Goal: Task Accomplishment & Management: Use online tool/utility

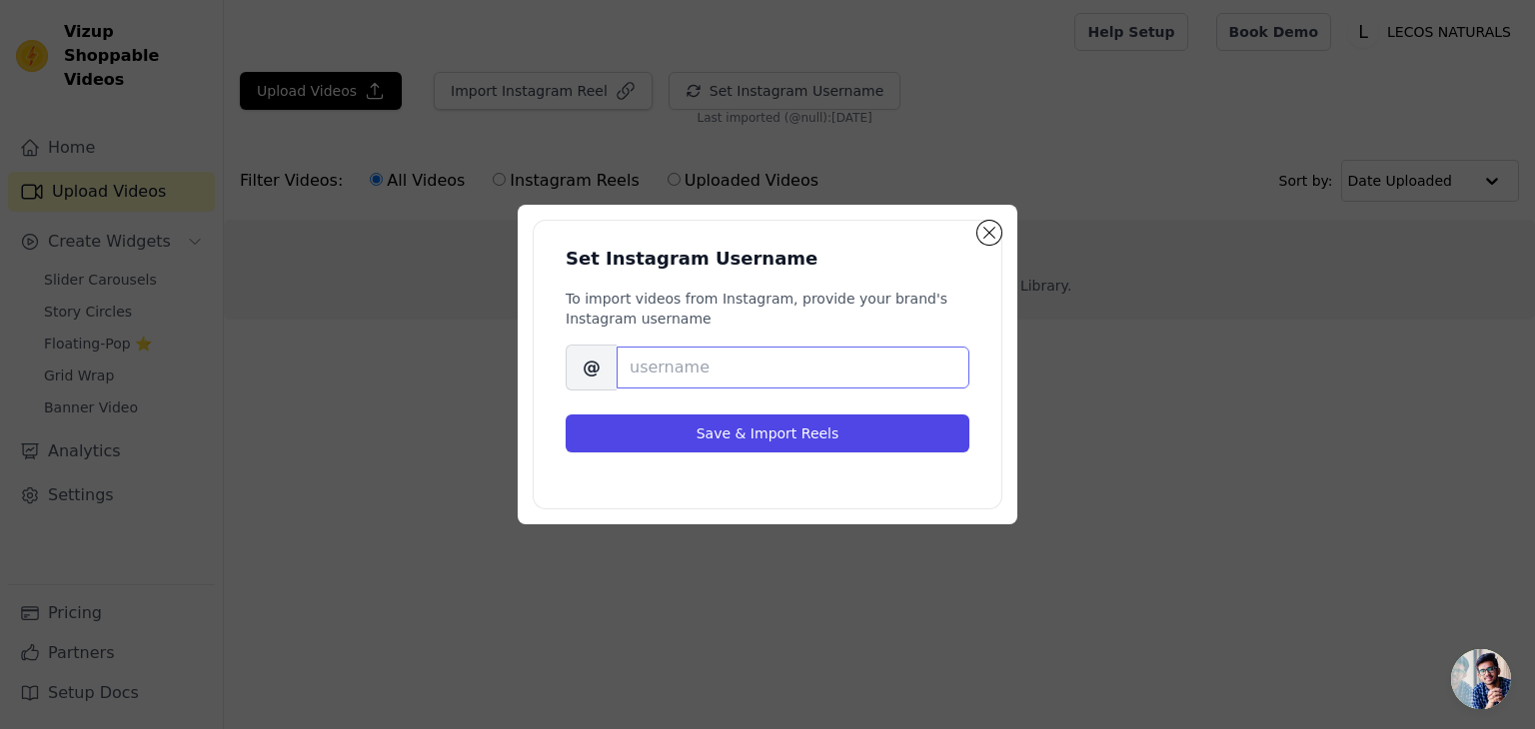
click at [656, 370] on input "Brand's Instagram Username" at bounding box center [793, 368] width 353 height 42
paste input "lecosnaturalsproducts"
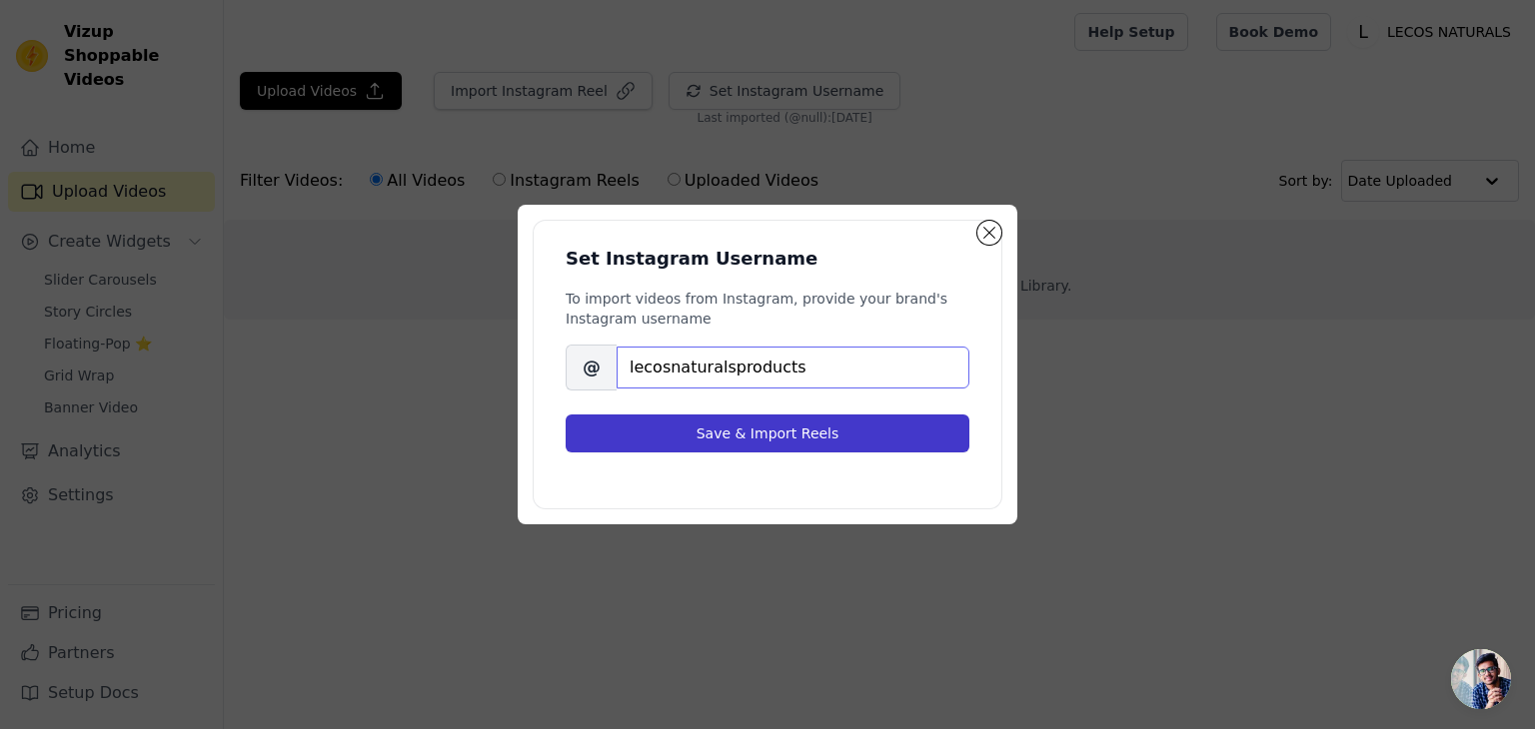
type input "lecosnaturalsproducts"
click at [730, 425] on button "Save & Import Reels" at bounding box center [768, 434] width 404 height 38
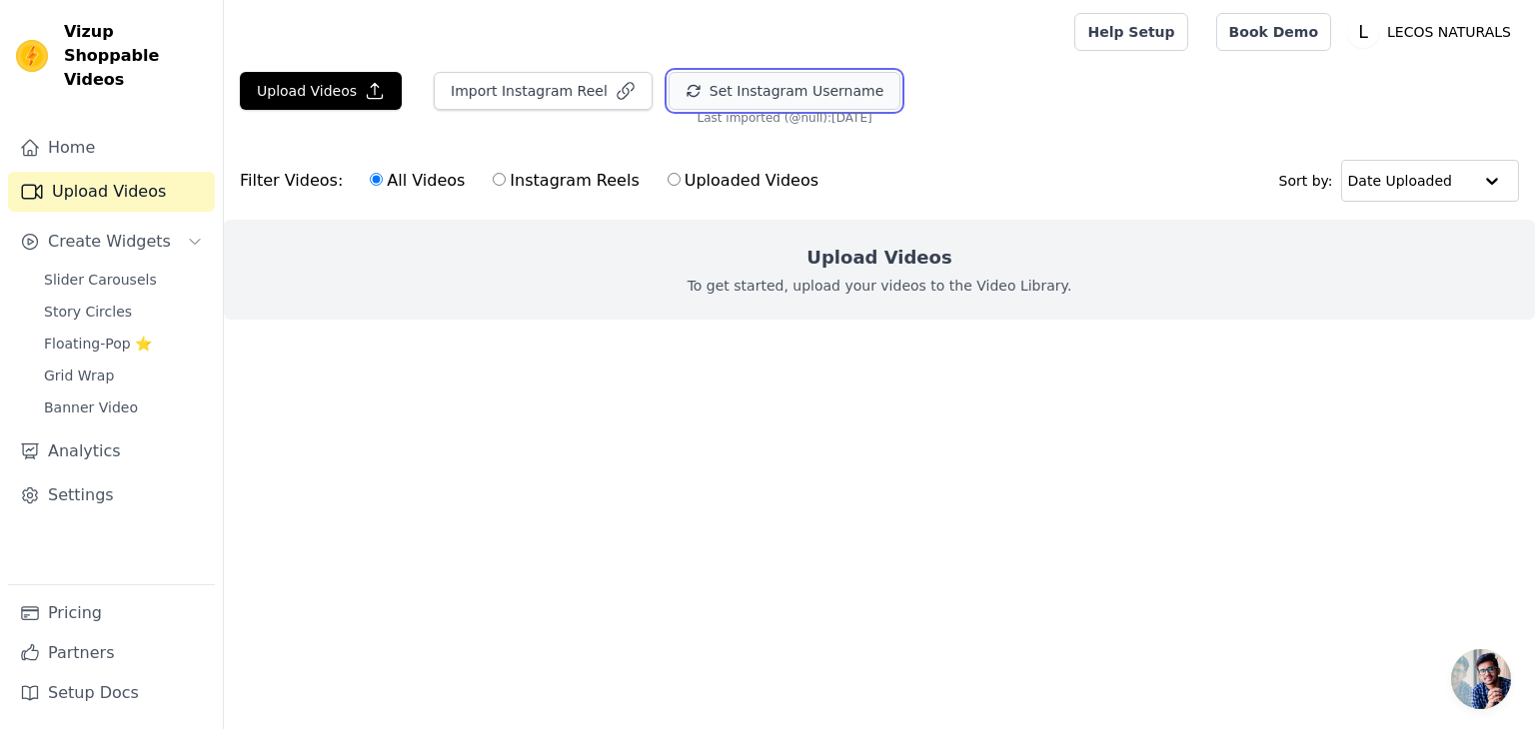
click at [769, 81] on button "Set Instagram Username" at bounding box center [784, 91] width 232 height 38
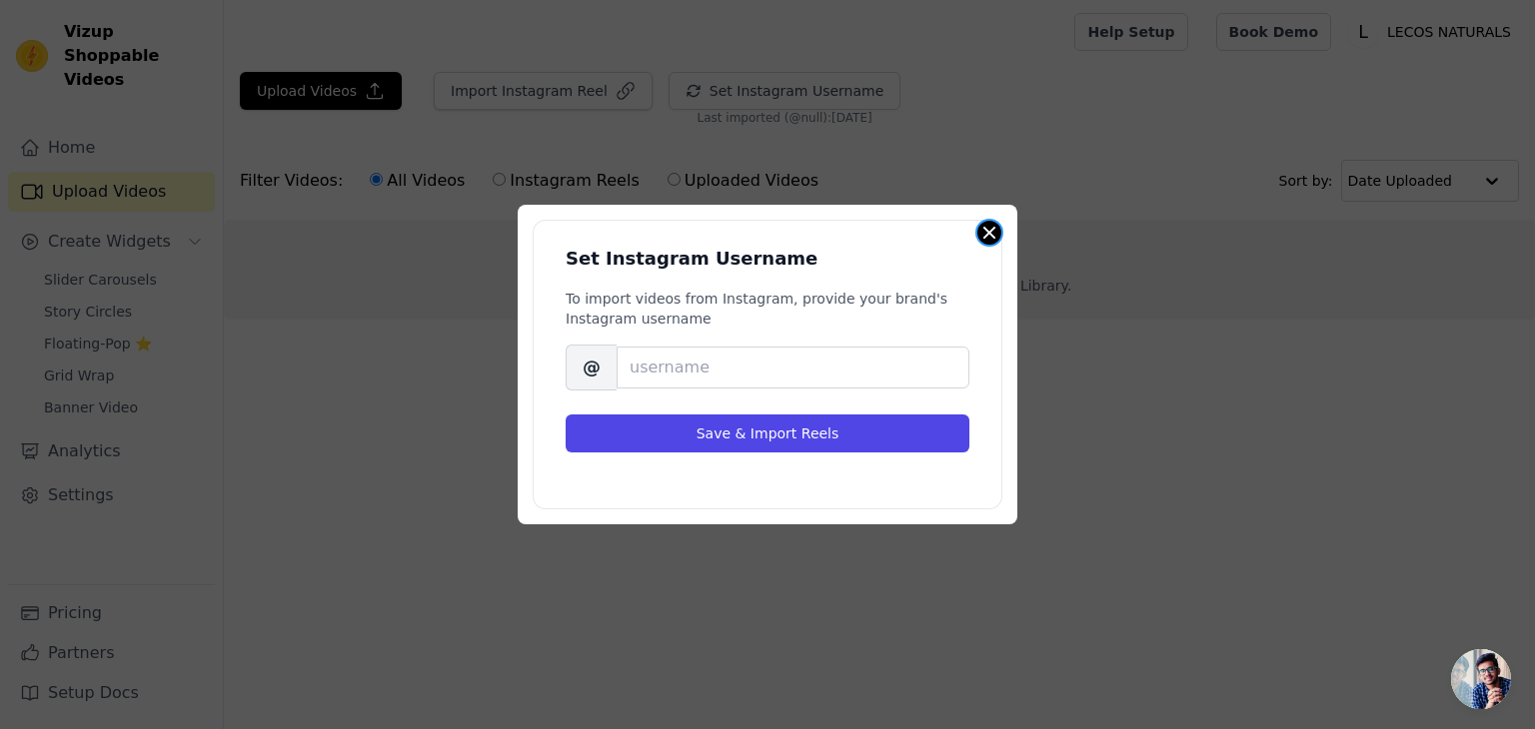
click at [983, 240] on button "Close modal" at bounding box center [989, 233] width 24 height 24
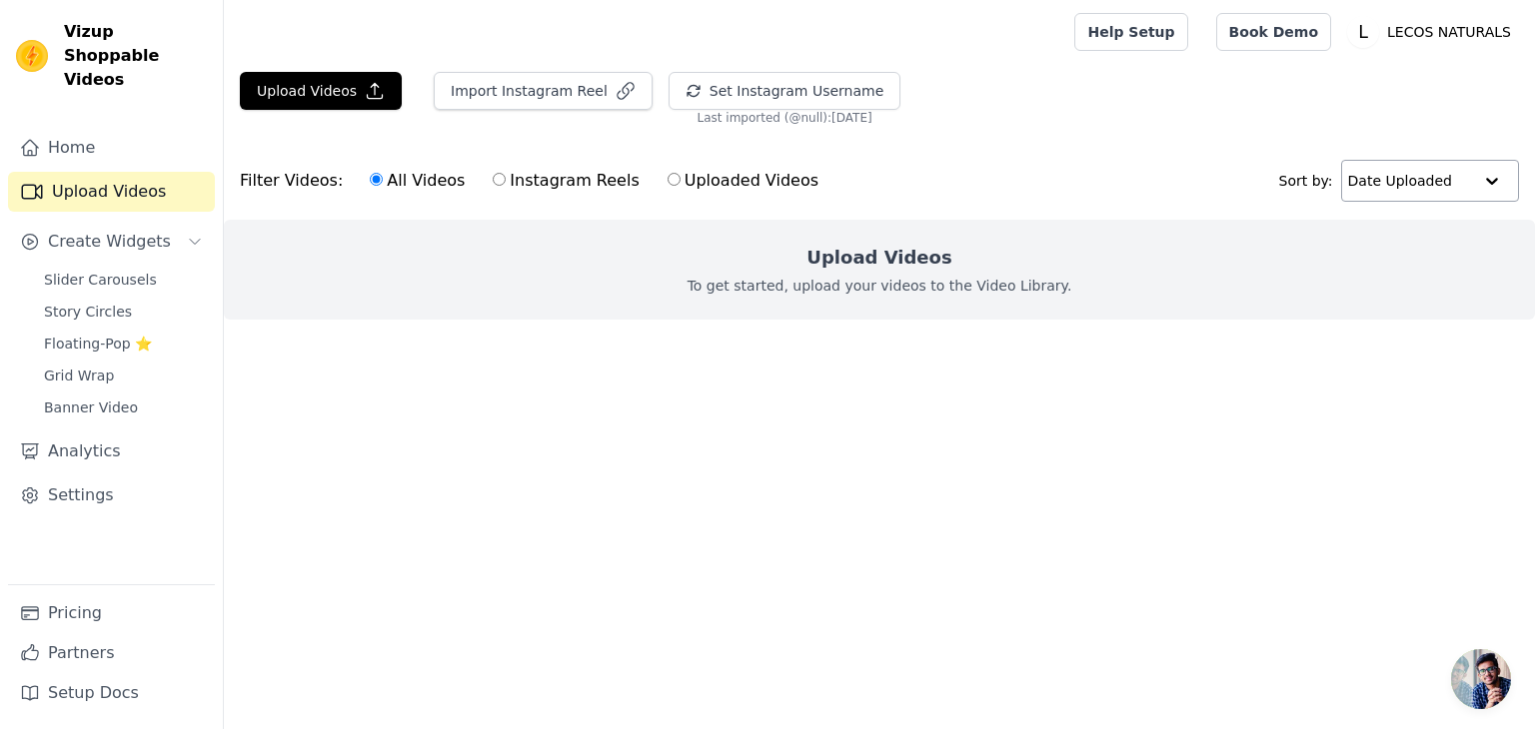
click at [1412, 174] on input "text" at bounding box center [1410, 181] width 124 height 40
click at [1412, 174] on input "text" at bounding box center [1409, 181] width 124 height 40
click at [334, 86] on button "Upload Videos" at bounding box center [321, 91] width 162 height 38
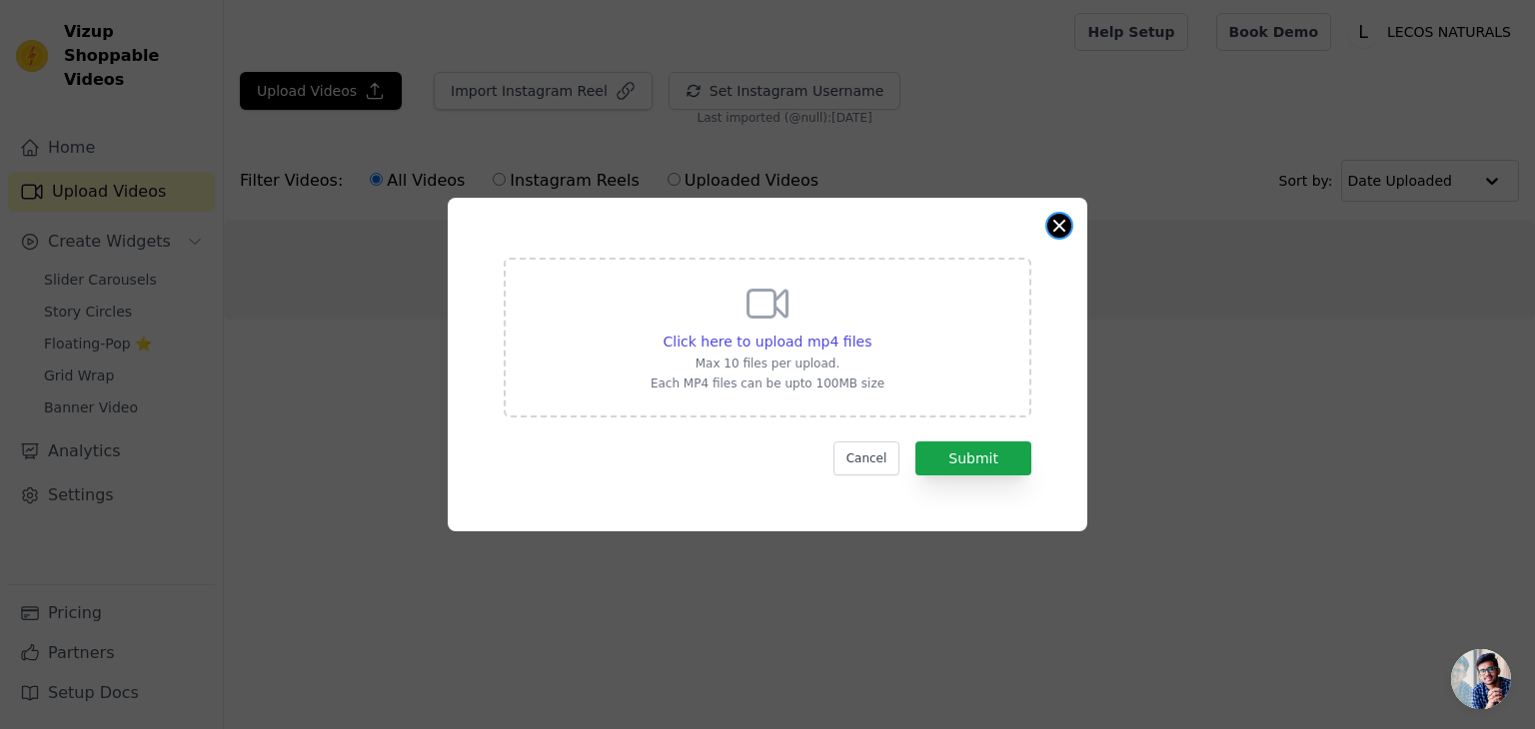
click at [1058, 226] on button "Close modal" at bounding box center [1059, 226] width 24 height 24
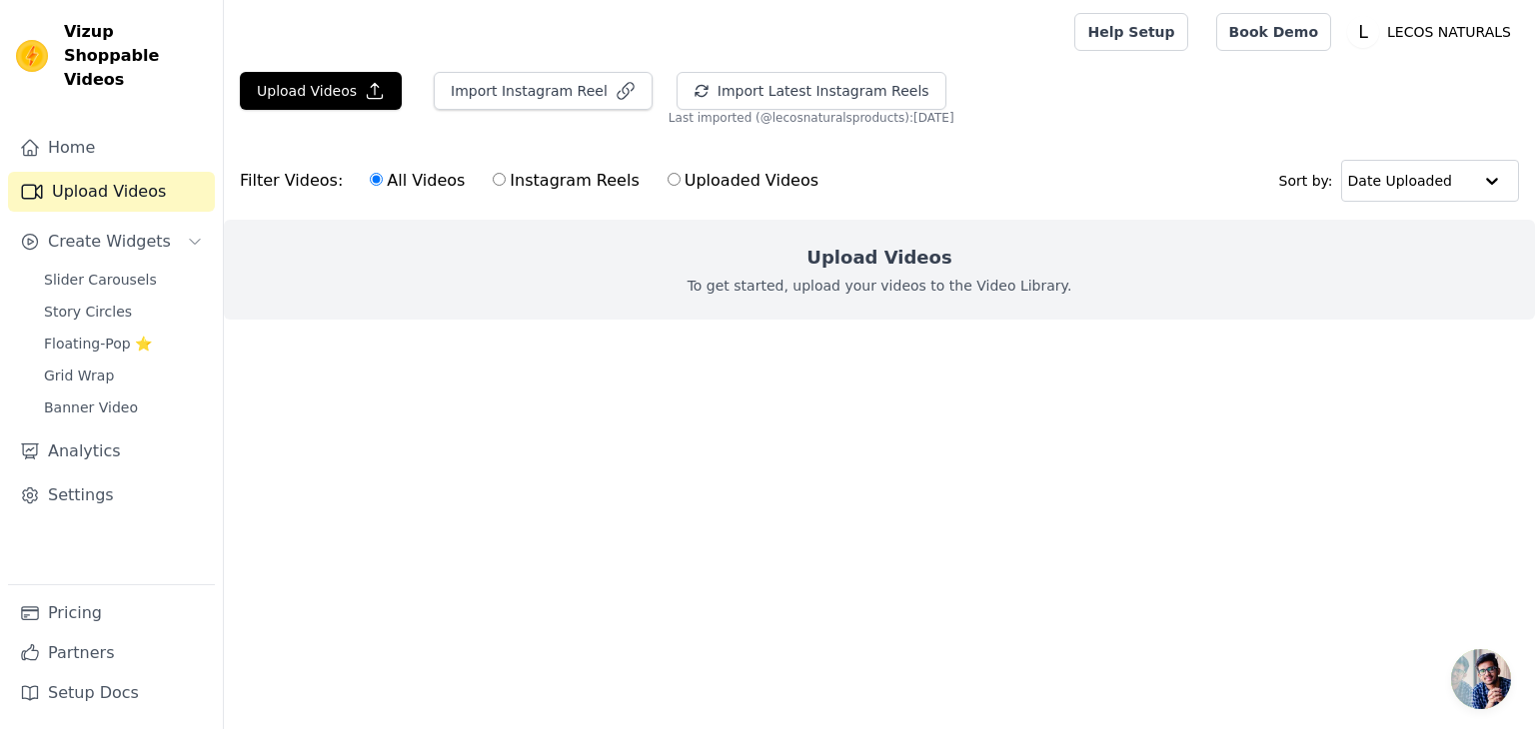
click at [541, 177] on label "Instagram Reels" at bounding box center [566, 181] width 148 height 26
click at [506, 177] on input "Instagram Reels" at bounding box center [499, 179] width 13 height 13
radio input "true"
click at [688, 173] on label "Uploaded Videos" at bounding box center [742, 181] width 153 height 26
click at [680, 173] on input "Uploaded Videos" at bounding box center [673, 179] width 13 height 13
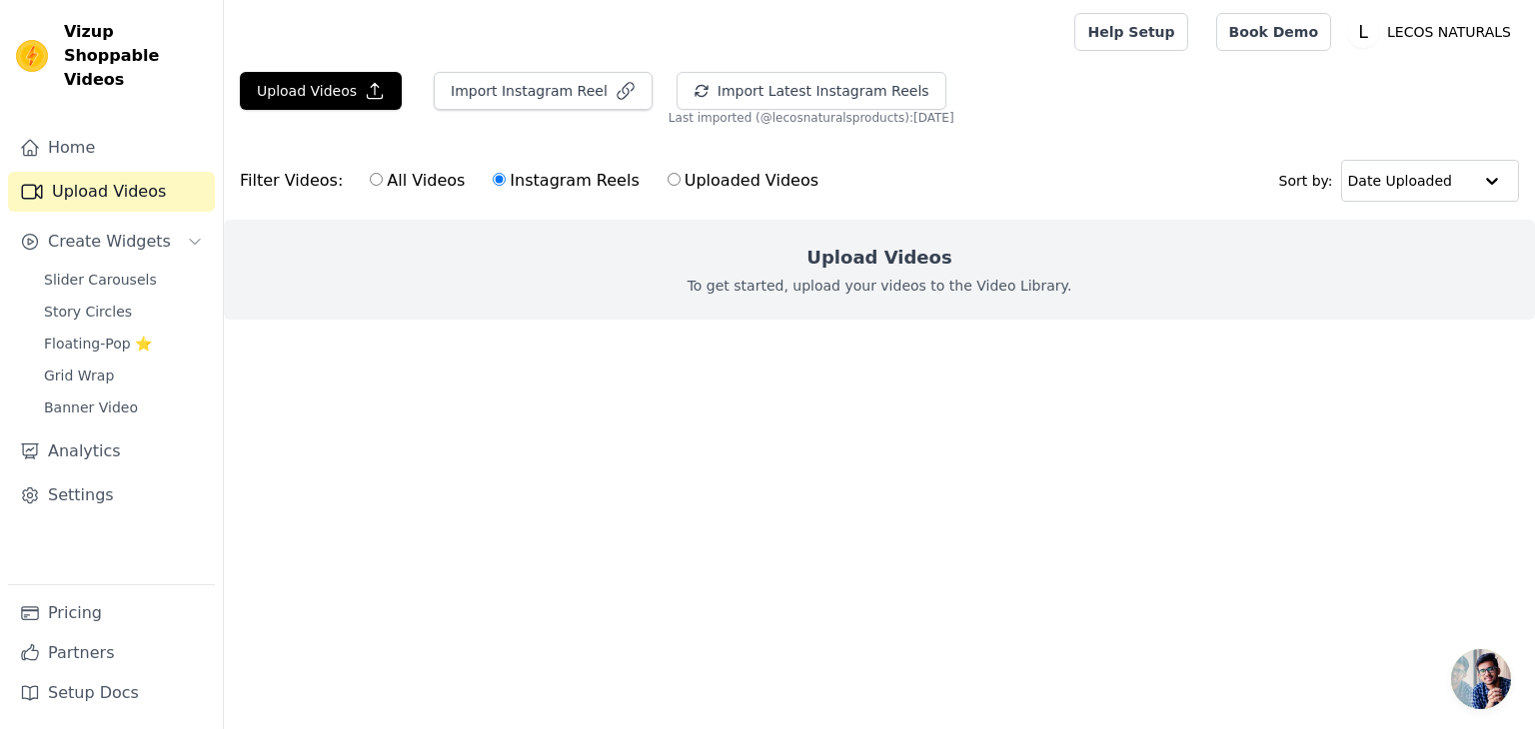
radio input "true"
click at [509, 93] on button "Import Instagram Reel" at bounding box center [543, 91] width 219 height 38
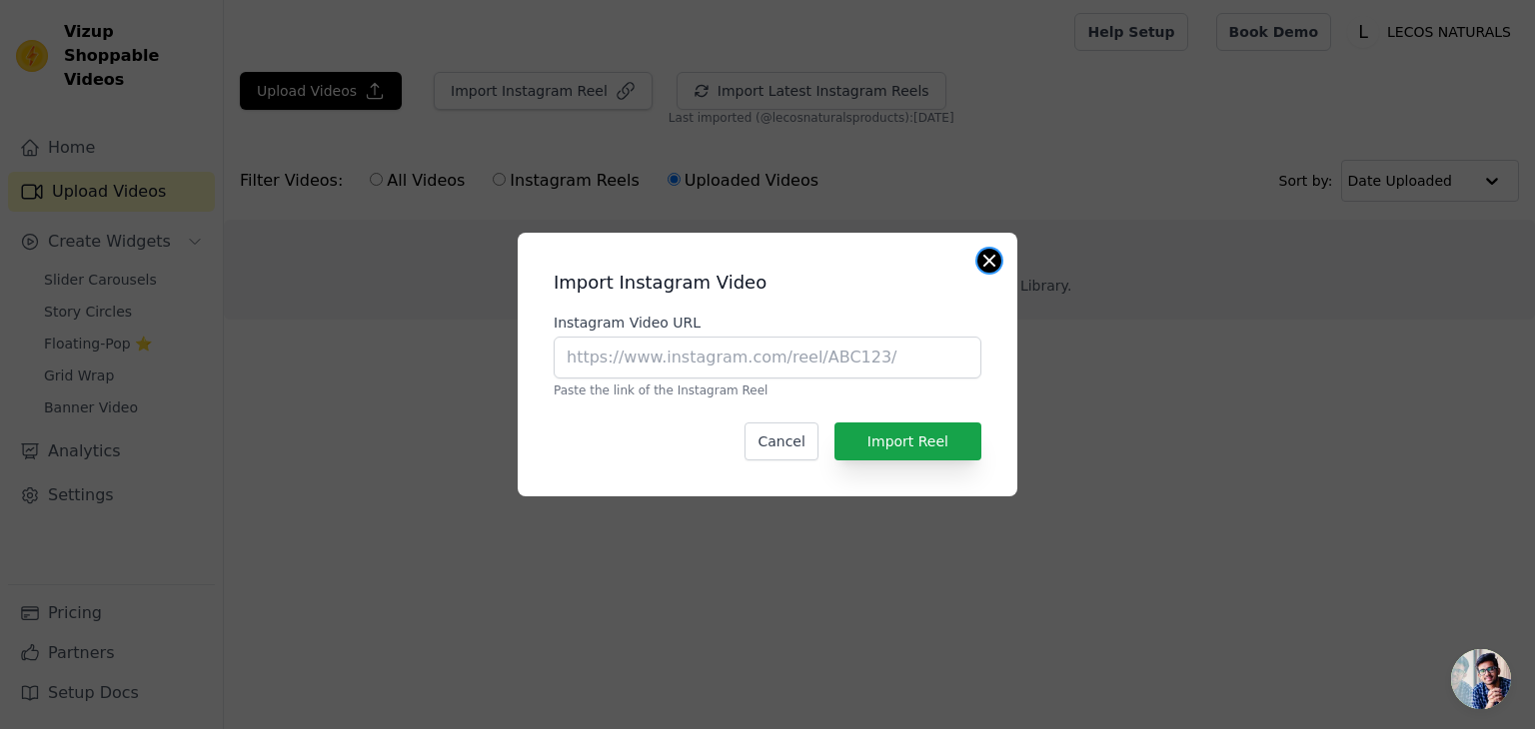
click at [994, 269] on button "Close modal" at bounding box center [989, 261] width 24 height 24
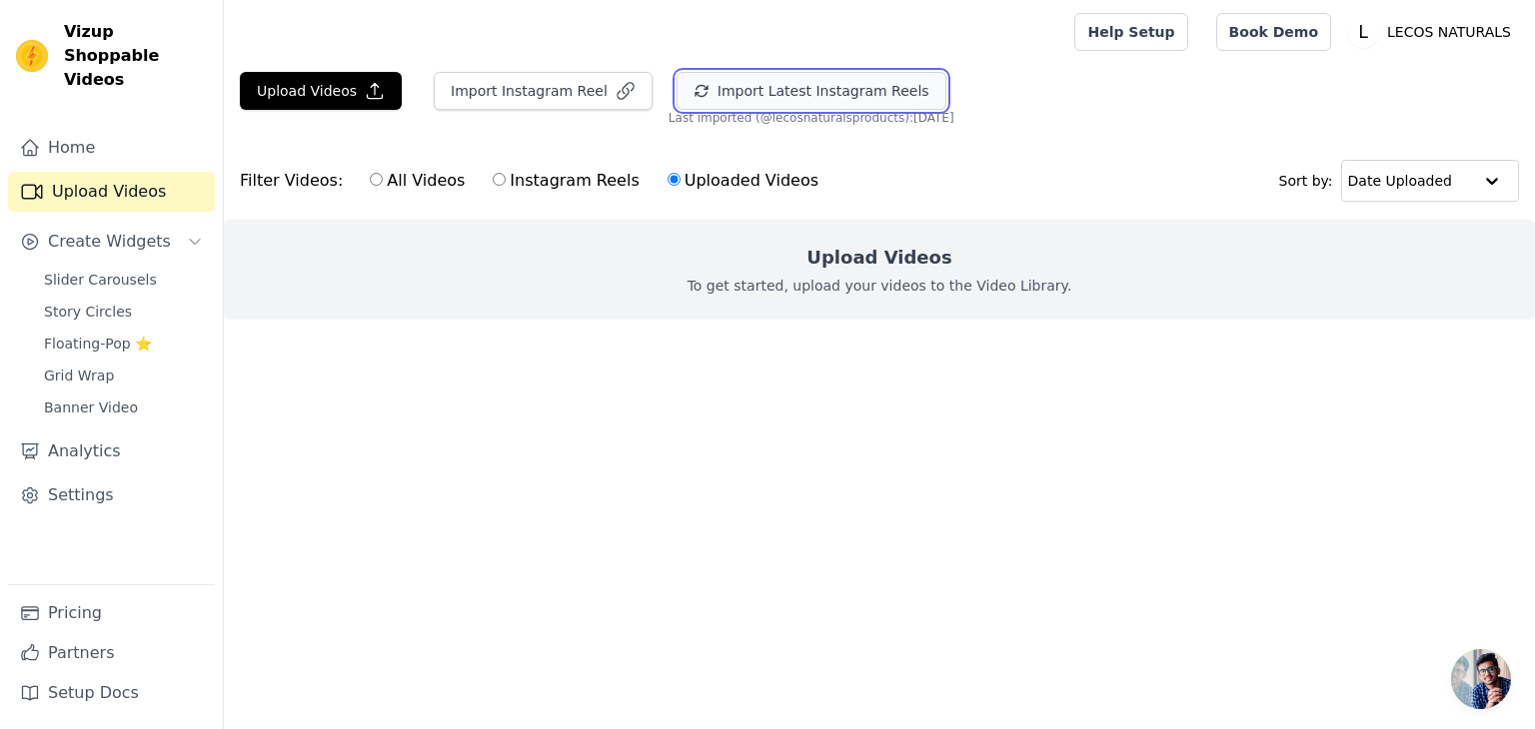
click at [804, 104] on button "Import Latest Instagram Reels" at bounding box center [811, 91] width 270 height 38
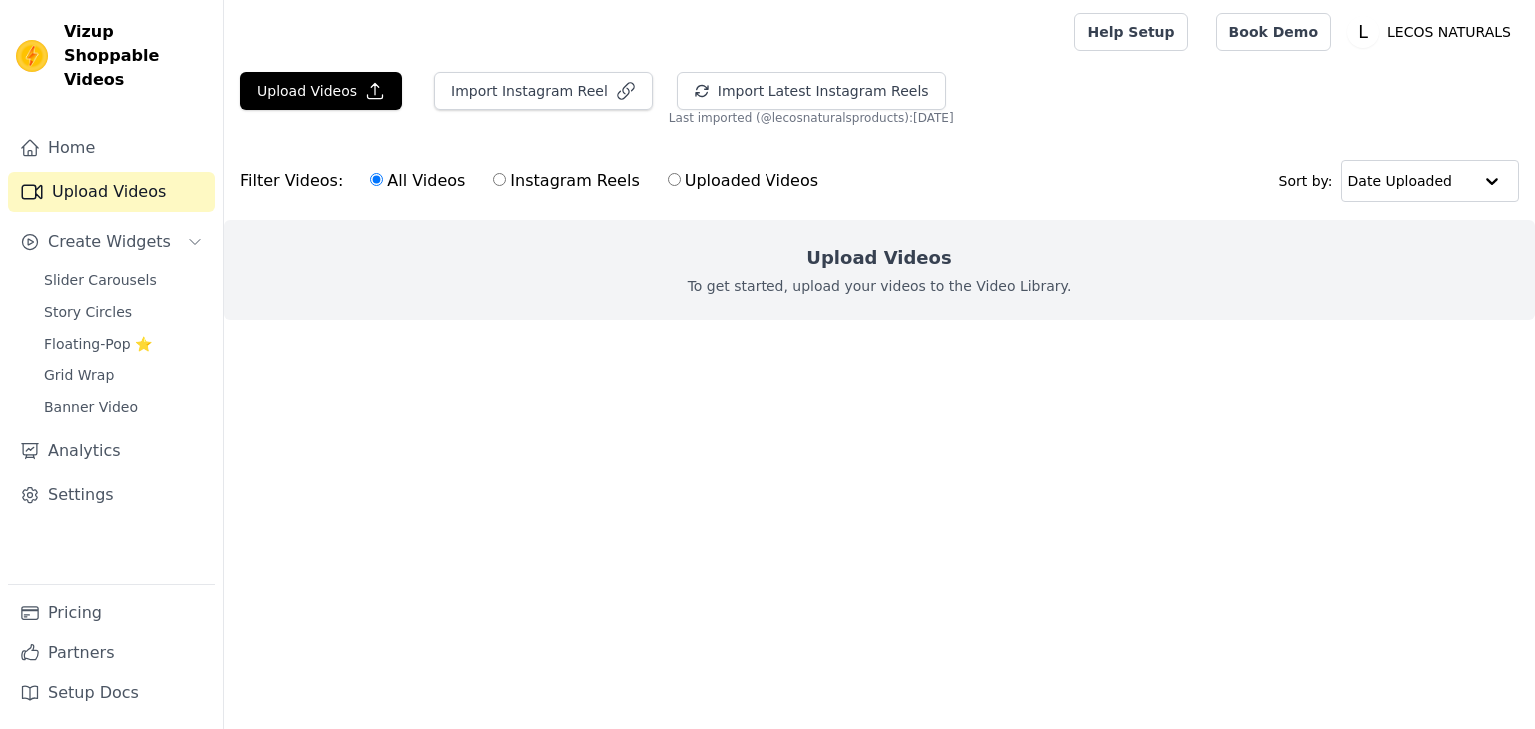
drag, startPoint x: 539, startPoint y: 181, endPoint x: 554, endPoint y: 181, distance: 15.0
click at [539, 181] on label "Instagram Reels" at bounding box center [566, 181] width 148 height 26
click at [506, 181] on input "Instagram Reels" at bounding box center [499, 179] width 13 height 13
radio input "true"
click at [666, 183] on label "Uploaded Videos" at bounding box center [742, 181] width 153 height 26
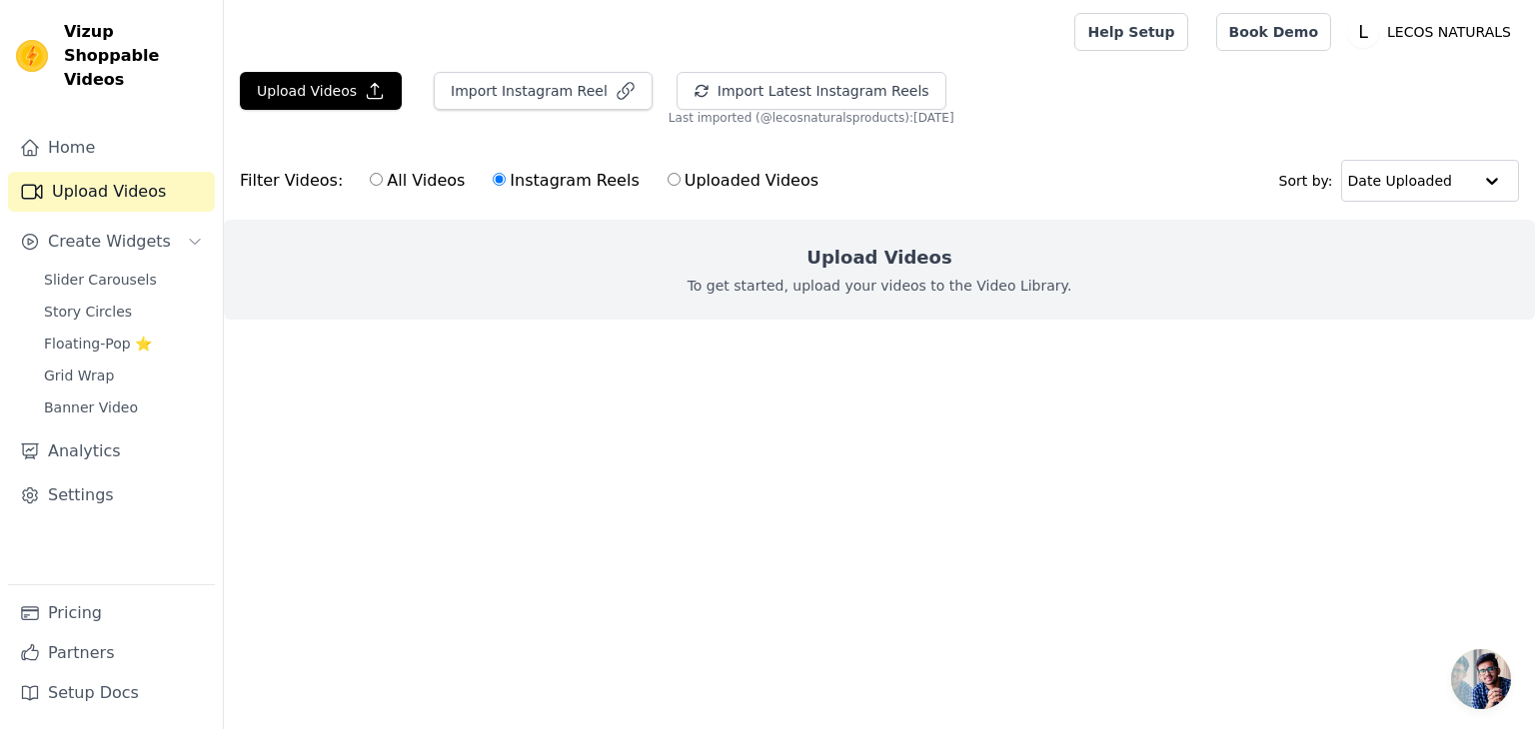
click at [667, 183] on input "Uploaded Videos" at bounding box center [673, 179] width 13 height 13
radio input "true"
click at [493, 180] on input "Instagram Reels" at bounding box center [499, 179] width 13 height 13
radio input "true"
click at [373, 184] on label "All Videos" at bounding box center [417, 181] width 97 height 26
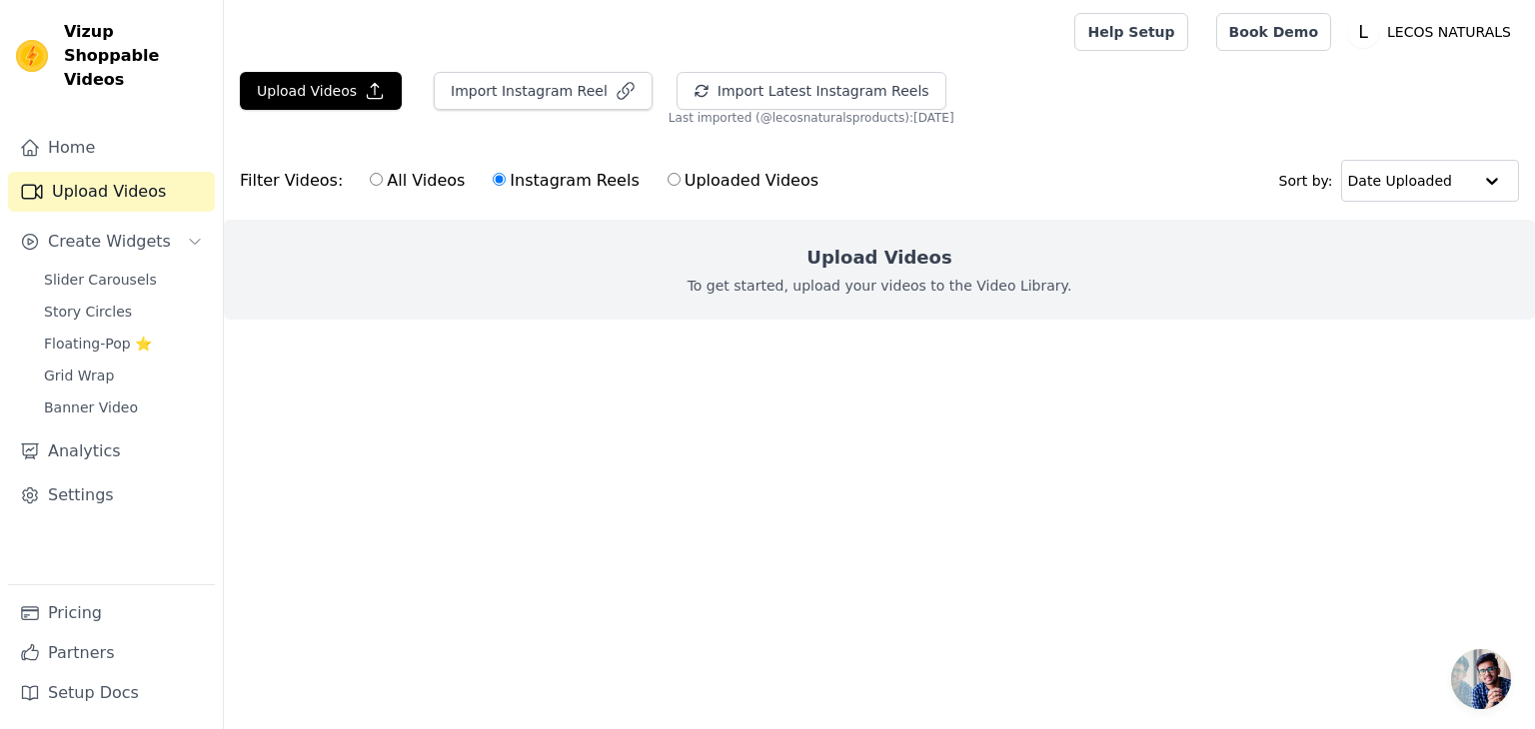
click at [373, 184] on input "All Videos" at bounding box center [376, 179] width 13 height 13
radio input "true"
click at [512, 99] on button "Import Instagram Reel" at bounding box center [543, 91] width 219 height 38
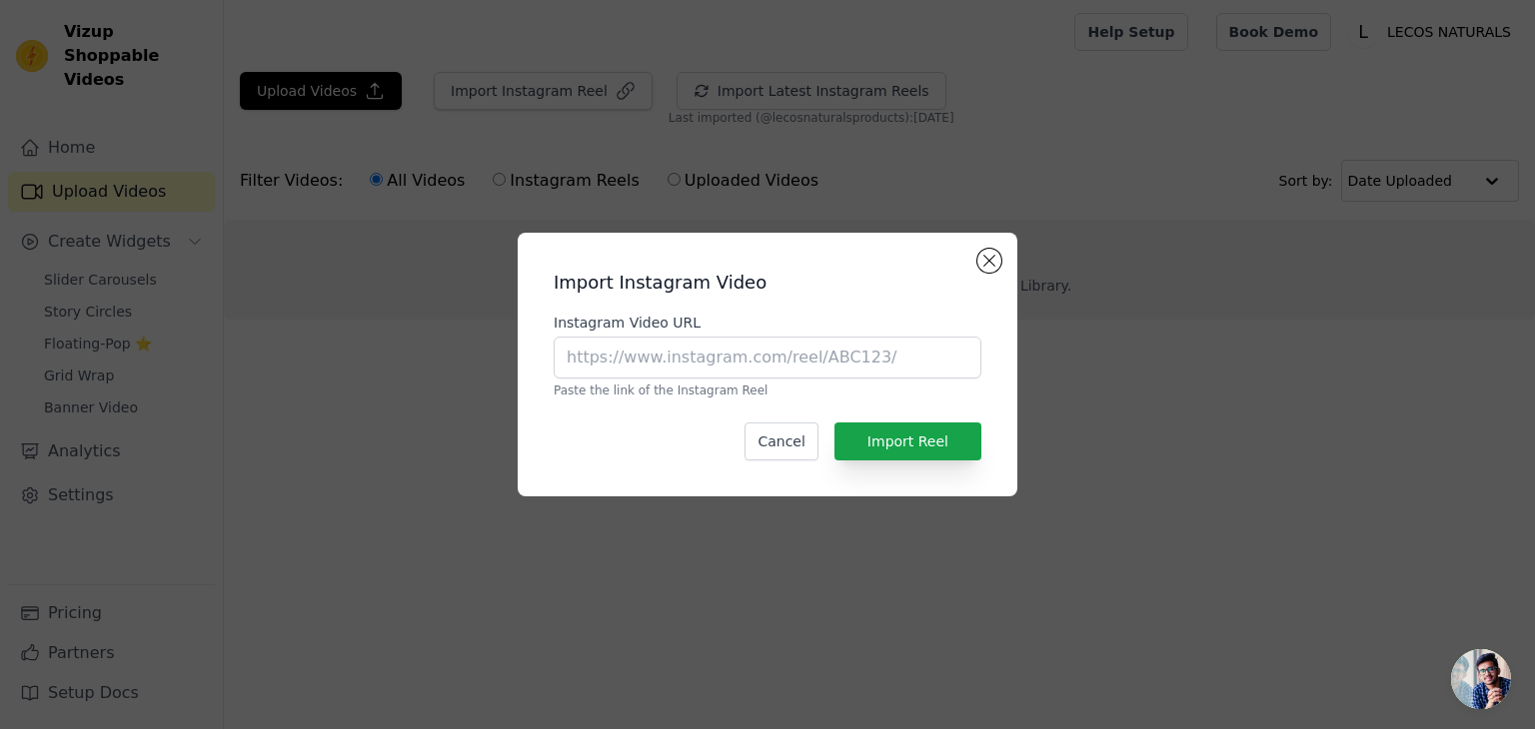
click at [314, 85] on div "Import Instagram Video Instagram Video URL Paste the link of the Instagram Reel…" at bounding box center [767, 364] width 1535 height 729
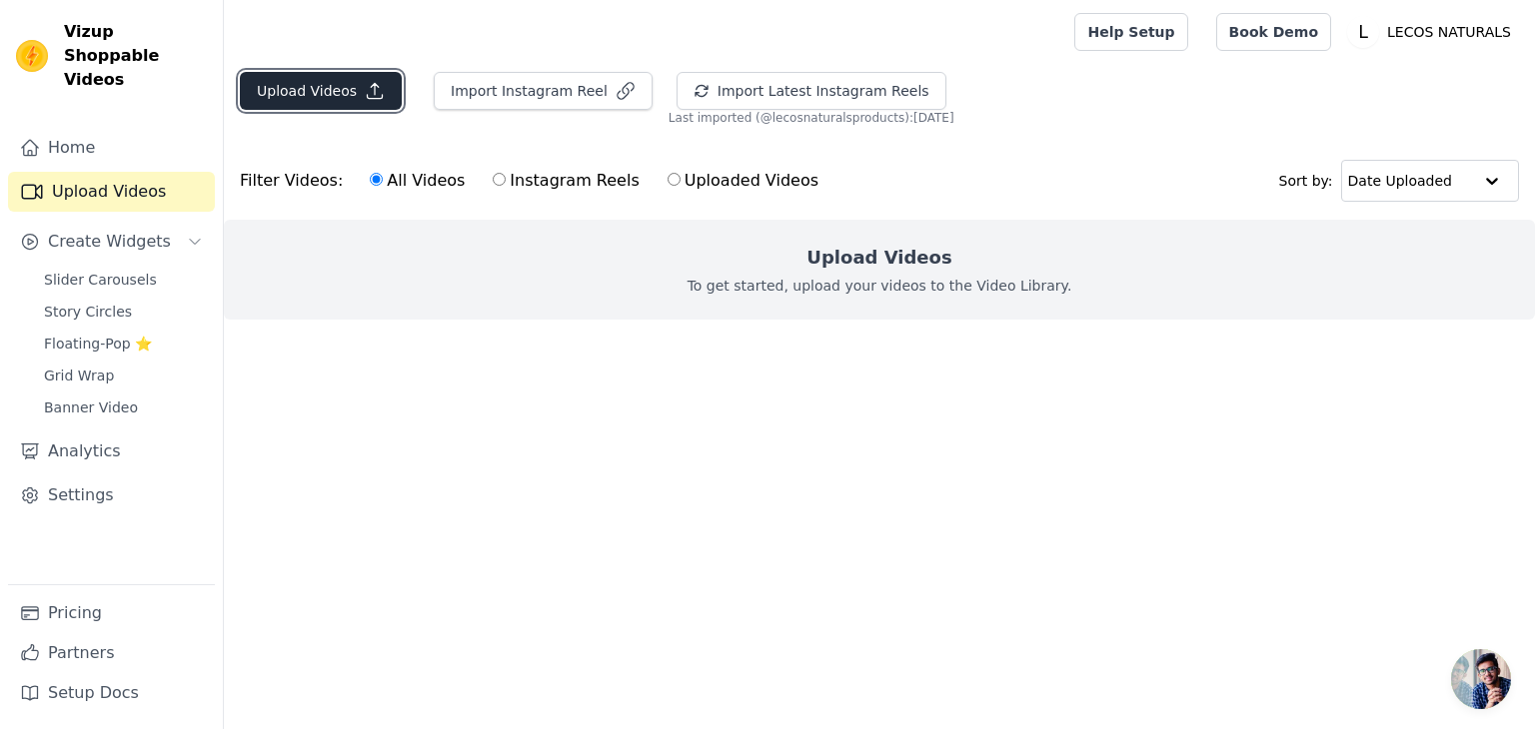
click at [376, 98] on icon "button" at bounding box center [375, 91] width 20 height 20
